Goal: Task Accomplishment & Management: Use online tool/utility

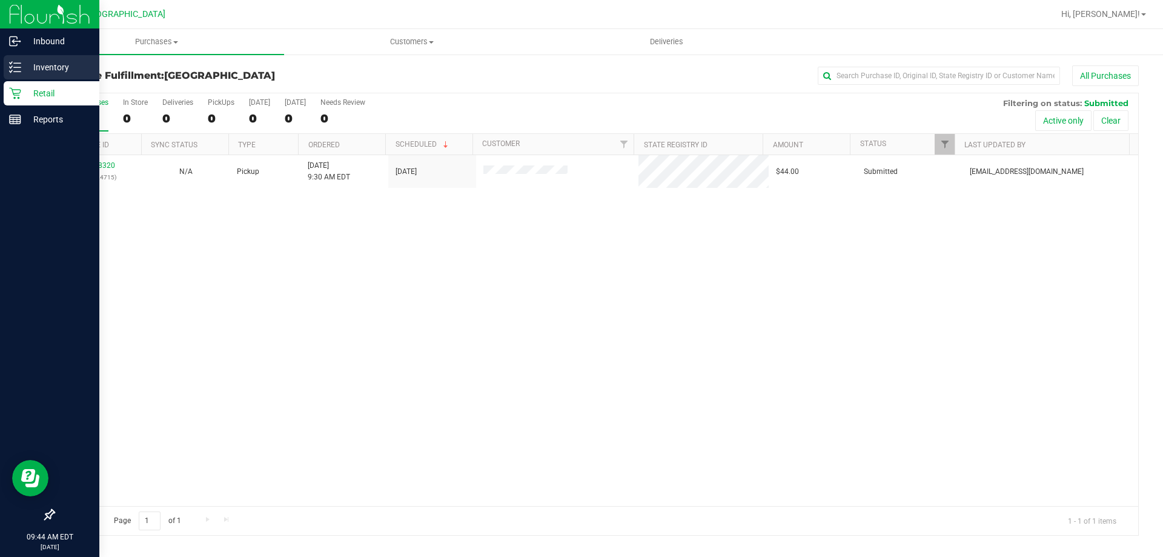
click at [16, 63] on line at bounding box center [17, 63] width 7 height 0
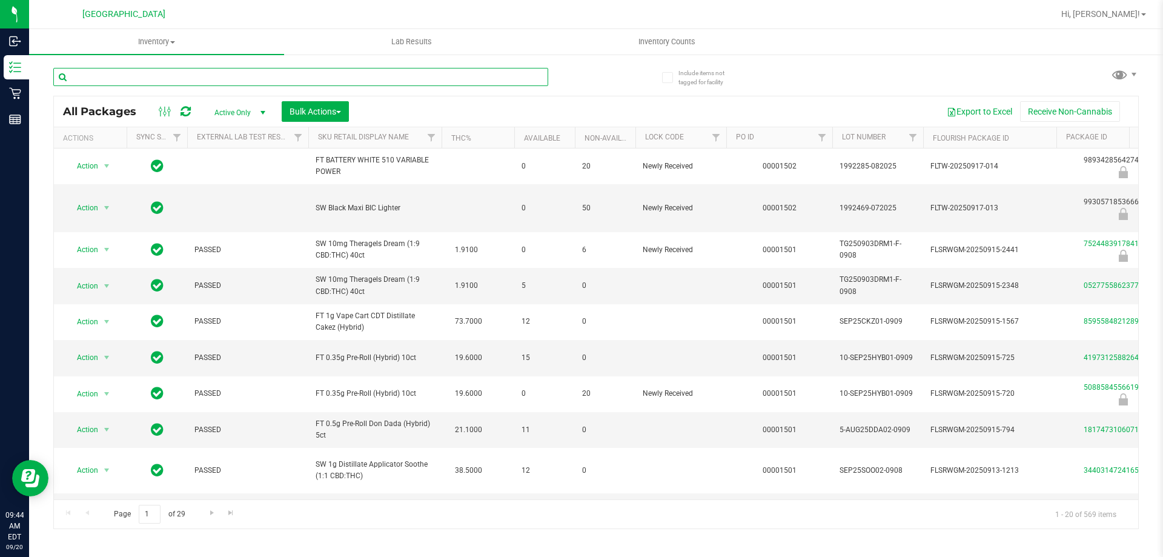
click at [266, 76] on input "text" at bounding box center [300, 77] width 495 height 18
type input "1877935987793376"
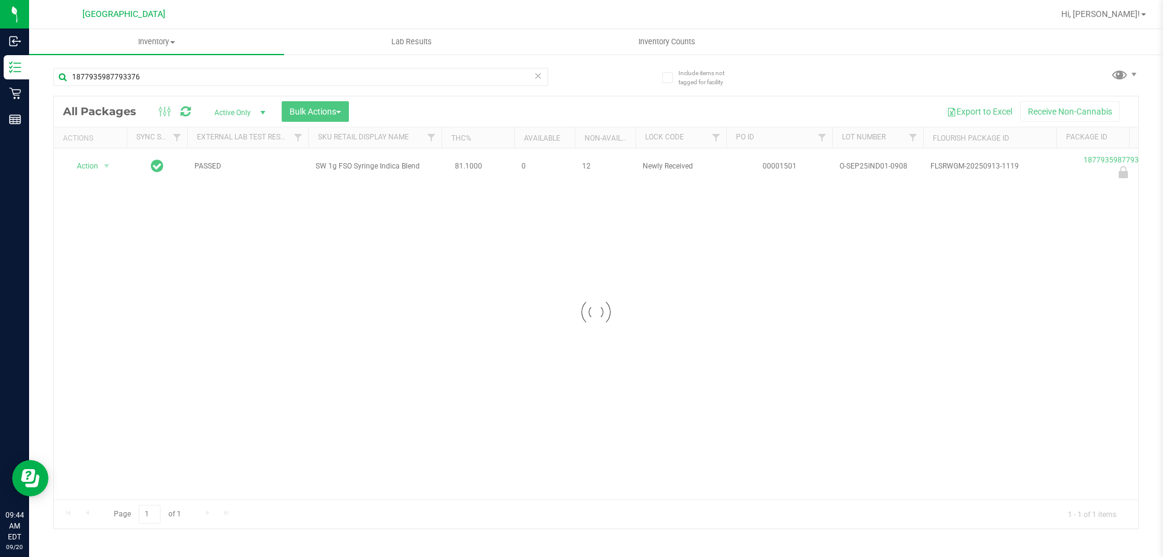
click at [93, 166] on div at bounding box center [596, 312] width 1084 height 432
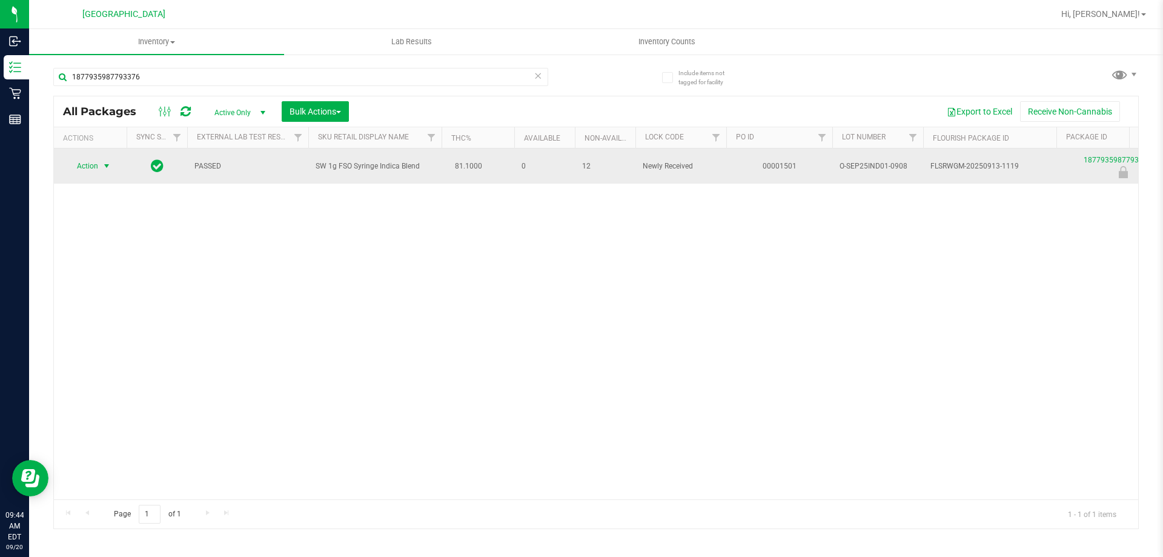
click at [94, 165] on span "Action" at bounding box center [82, 165] width 33 height 17
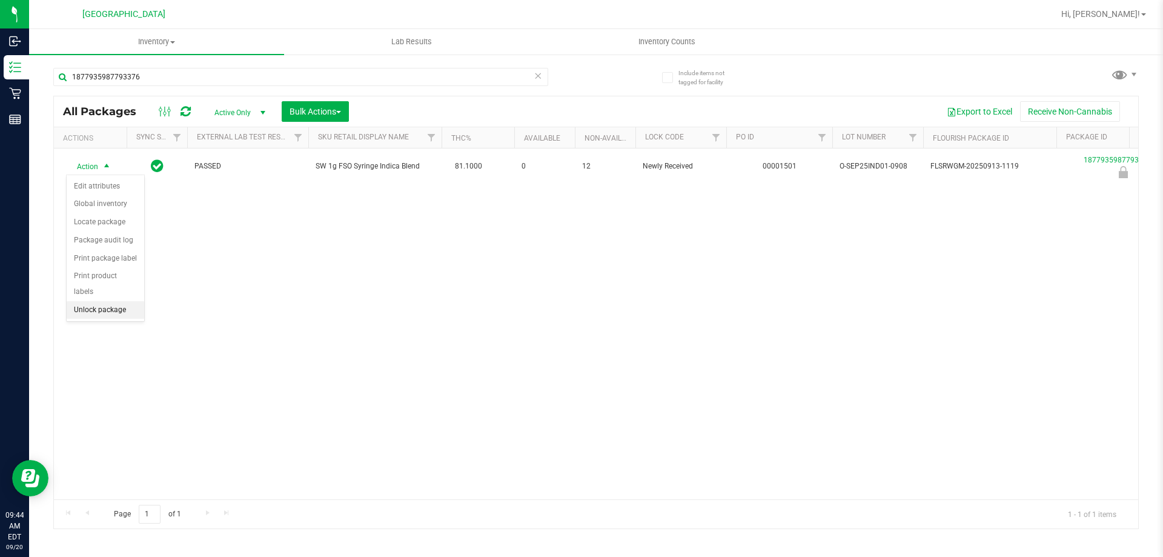
click at [121, 301] on li "Unlock package" at bounding box center [106, 310] width 78 height 18
